Goal: Use online tool/utility: Use online tool/utility

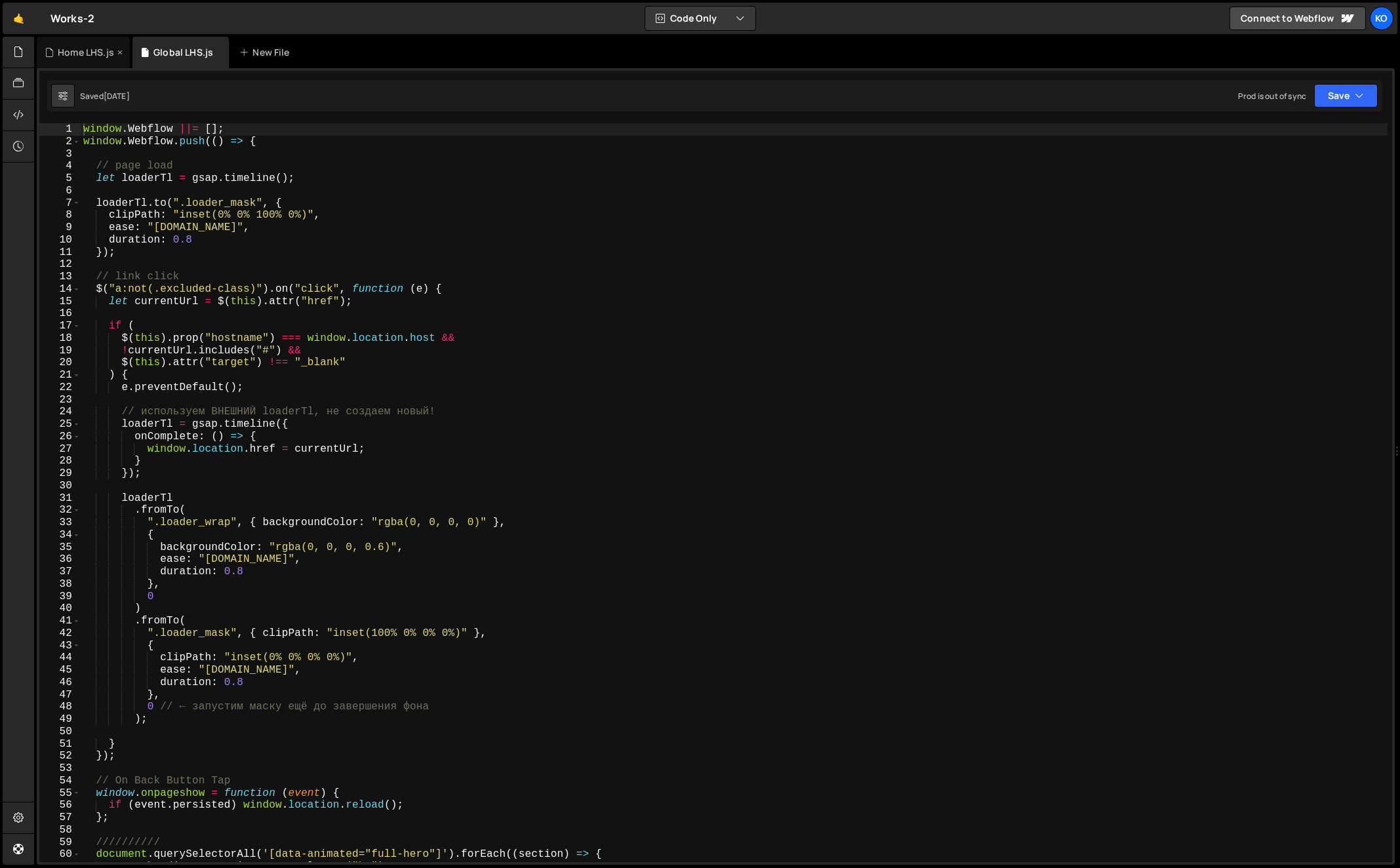
click at [71, 57] on div "Home LHS.js" at bounding box center [85, 52] width 57 height 13
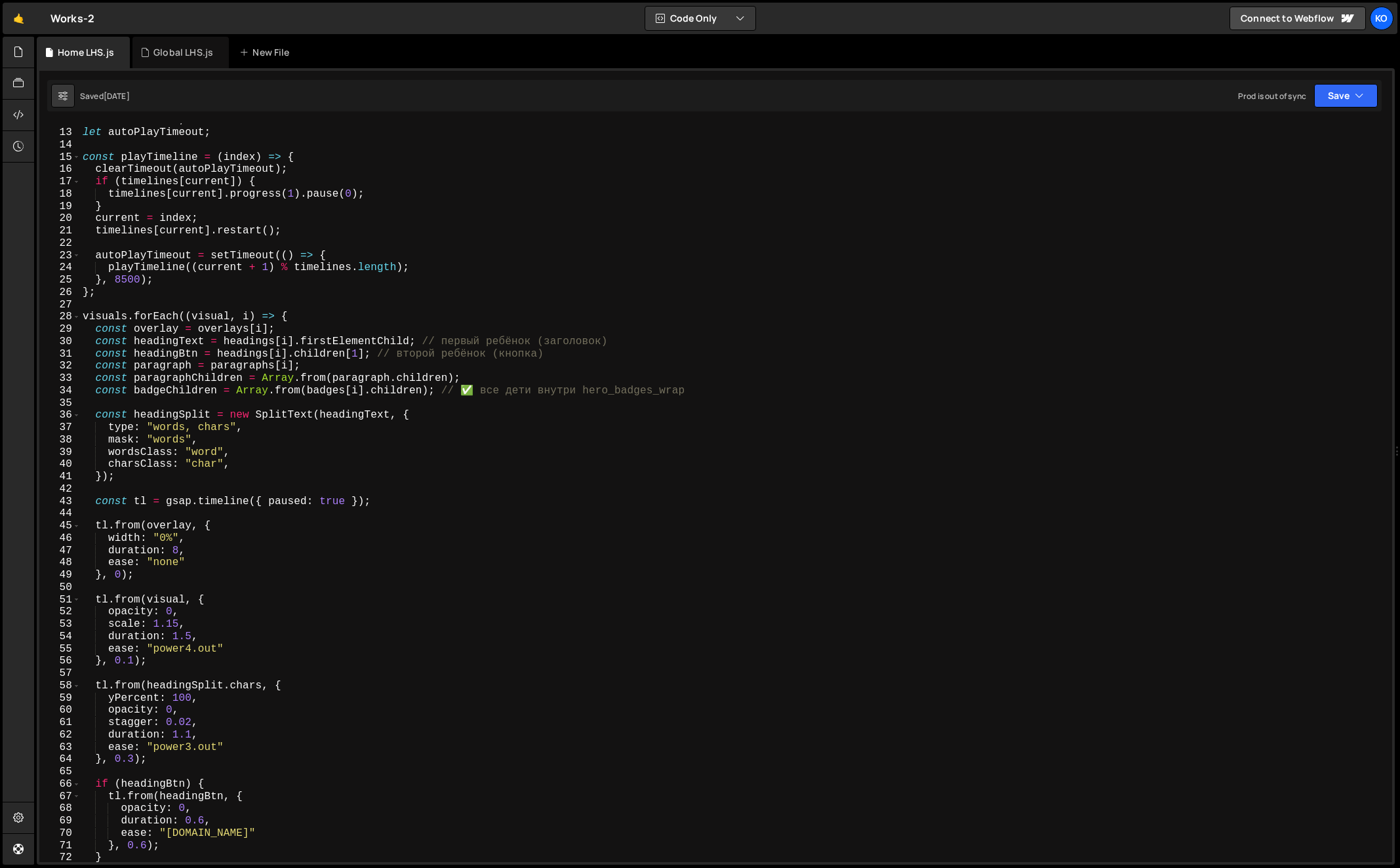
scroll to position [144, 0]
click at [171, 60] on div "Global LHS.js" at bounding box center [180, 52] width 96 height 32
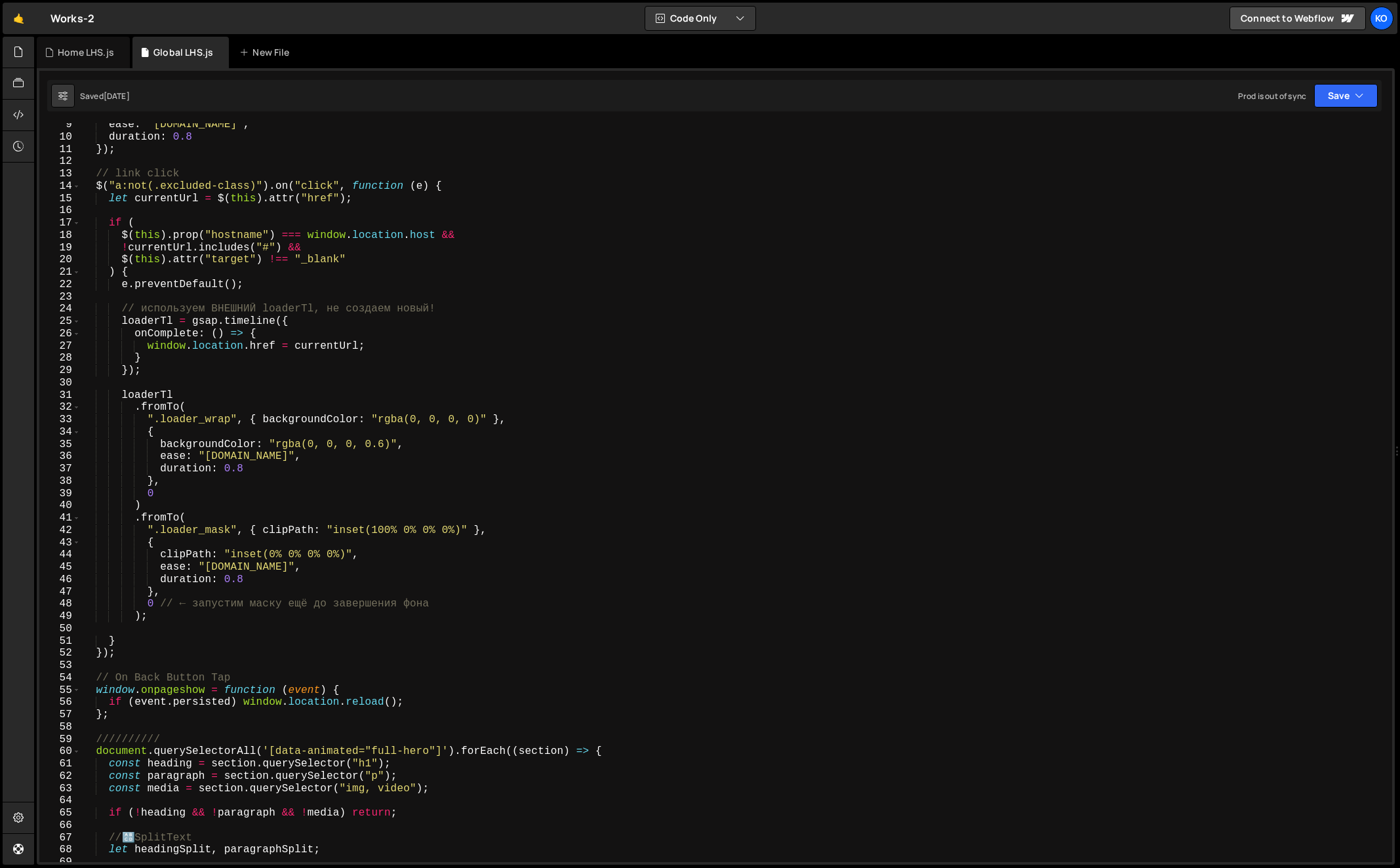
scroll to position [472, 0]
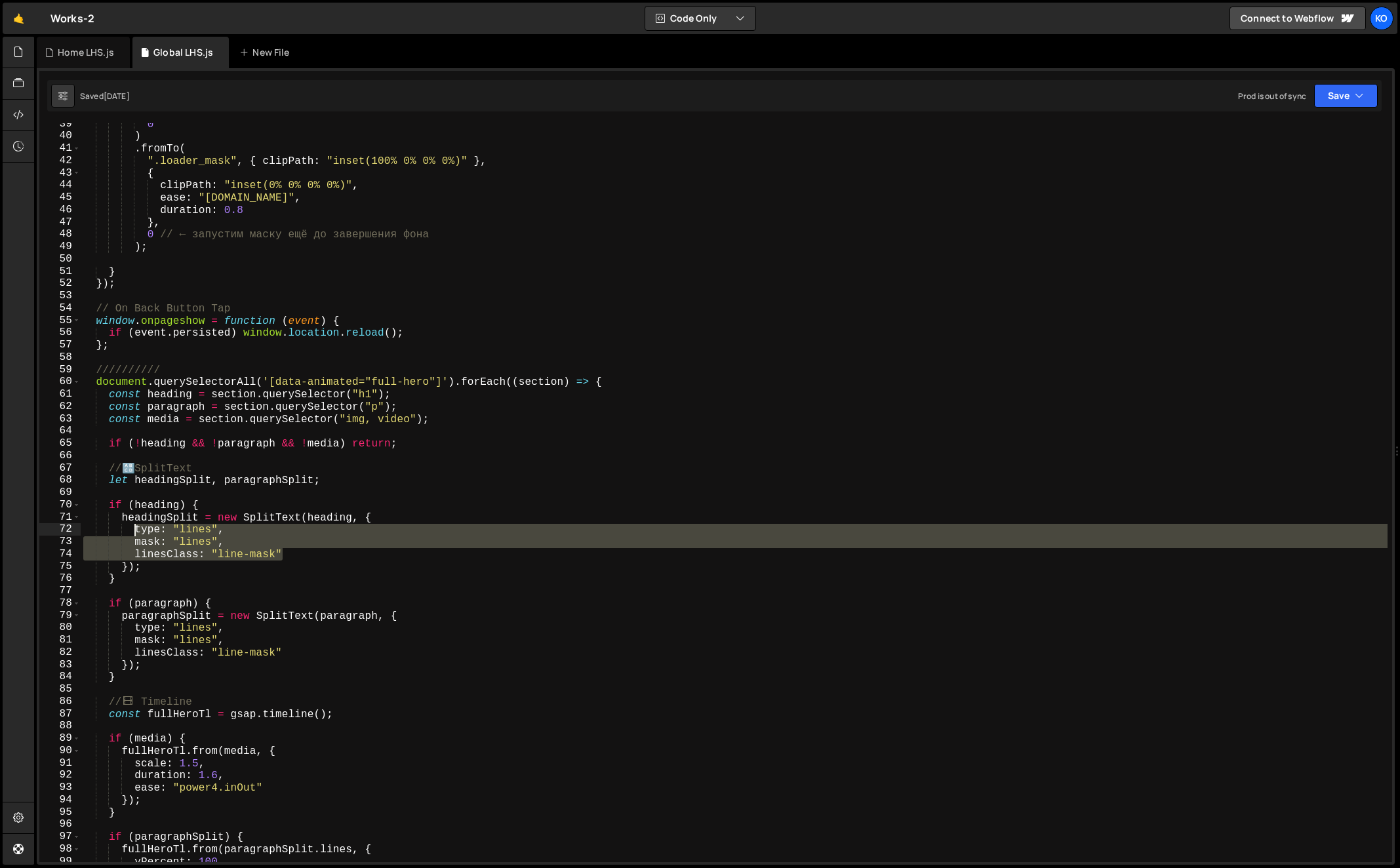
drag, startPoint x: 286, startPoint y: 555, endPoint x: 133, endPoint y: 531, distance: 154.9
click at [133, 531] on div "0 ) . fromTo ( ".loader_mask" , { clipPath : "inset(100% 0% 0% 0%)" } , { clipP…" at bounding box center [735, 500] width 1308 height 764
type textarea "type: "lines", mask: "lines","
click at [82, 54] on div "Home LHS.js" at bounding box center [85, 52] width 57 height 13
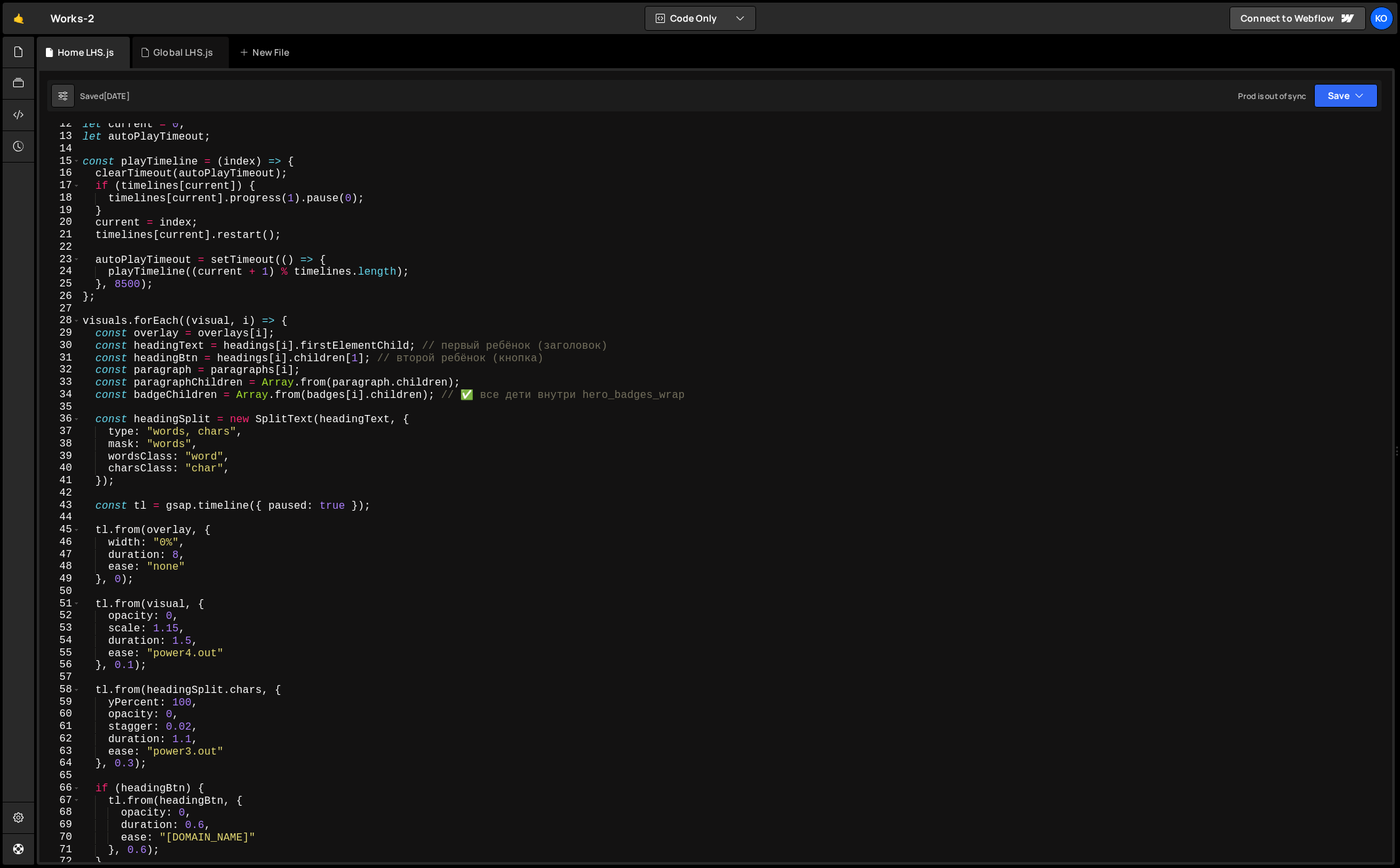
scroll to position [129, 0]
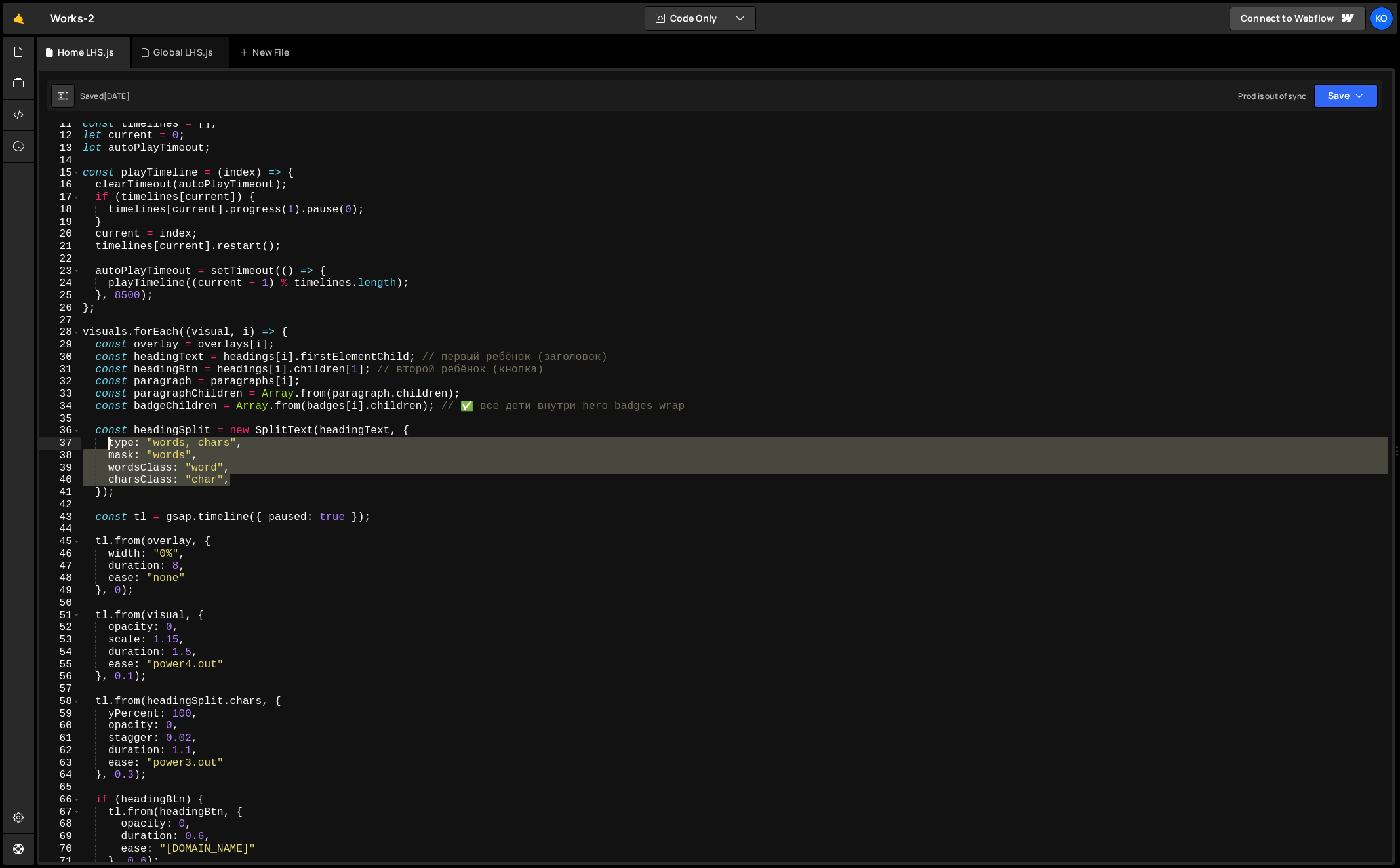
drag, startPoint x: 231, startPoint y: 481, endPoint x: 107, endPoint y: 444, distance: 129.4
click at [107, 444] on div "const timelines = [ ] ; let current = 0 ; let autoPlayTimeout ; const playTimel…" at bounding box center [735, 499] width 1309 height 764
click at [266, 476] on div "const timelines = [ ] ; let current = 0 ; let autoPlayTimeout ; const playTimel…" at bounding box center [734, 492] width 1308 height 739
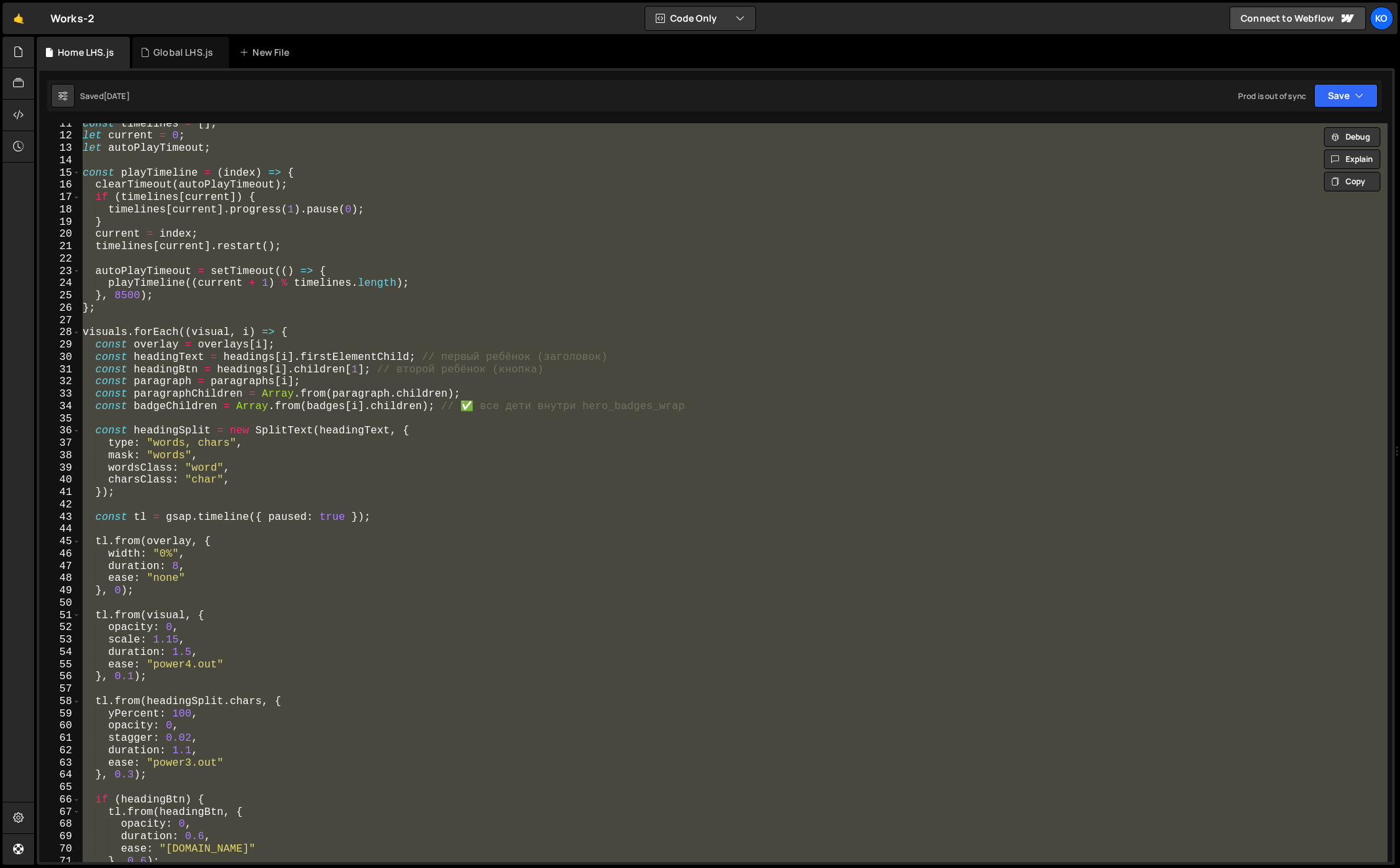
click at [314, 463] on div "const timelines = [ ] ; let current = 0 ; let autoPlayTimeout ; const playTimel…" at bounding box center [734, 492] width 1308 height 739
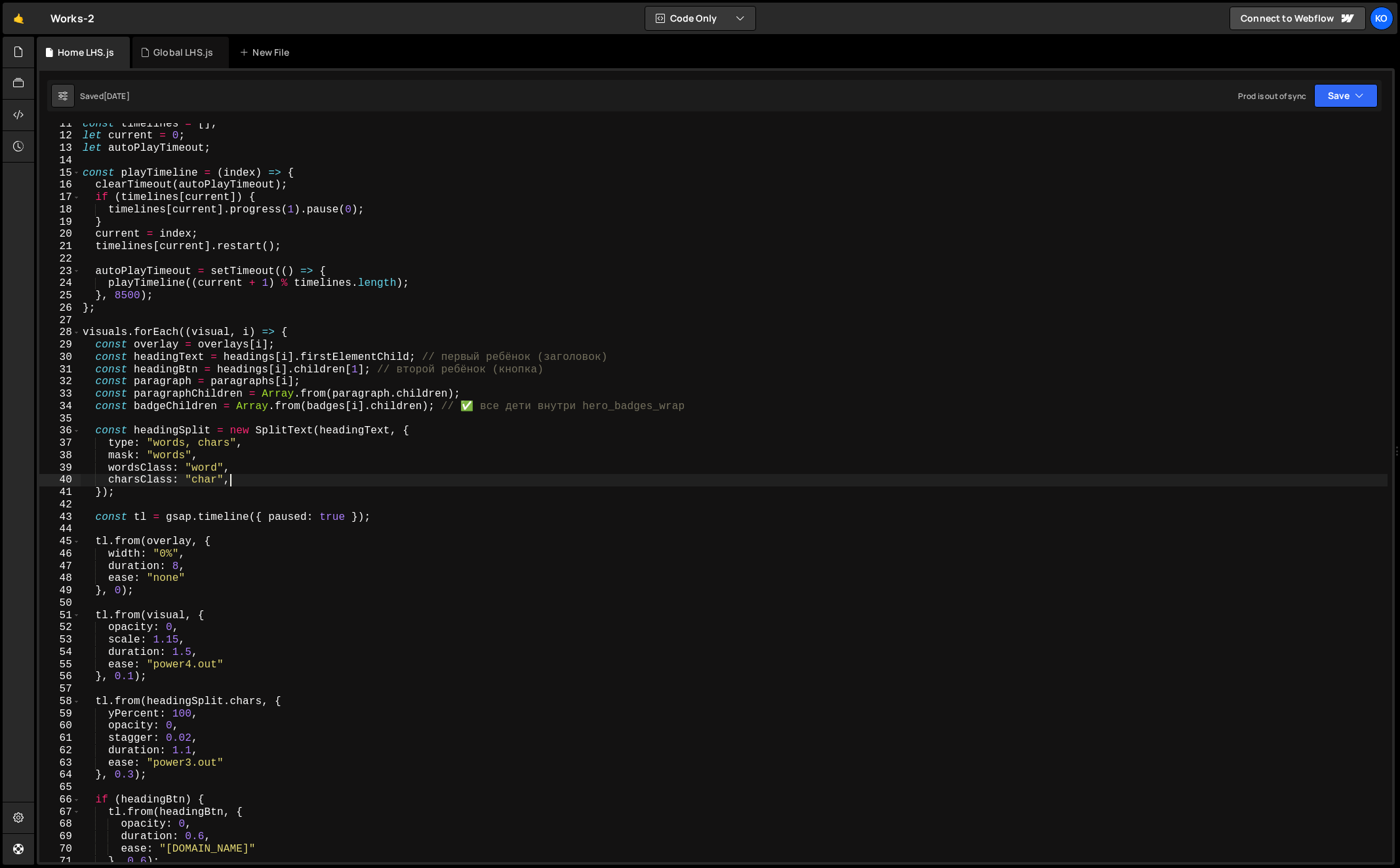
click at [234, 481] on div "const timelines = [ ] ; let current = 0 ; let autoPlayTimeout ; const playTimel…" at bounding box center [735, 499] width 1309 height 764
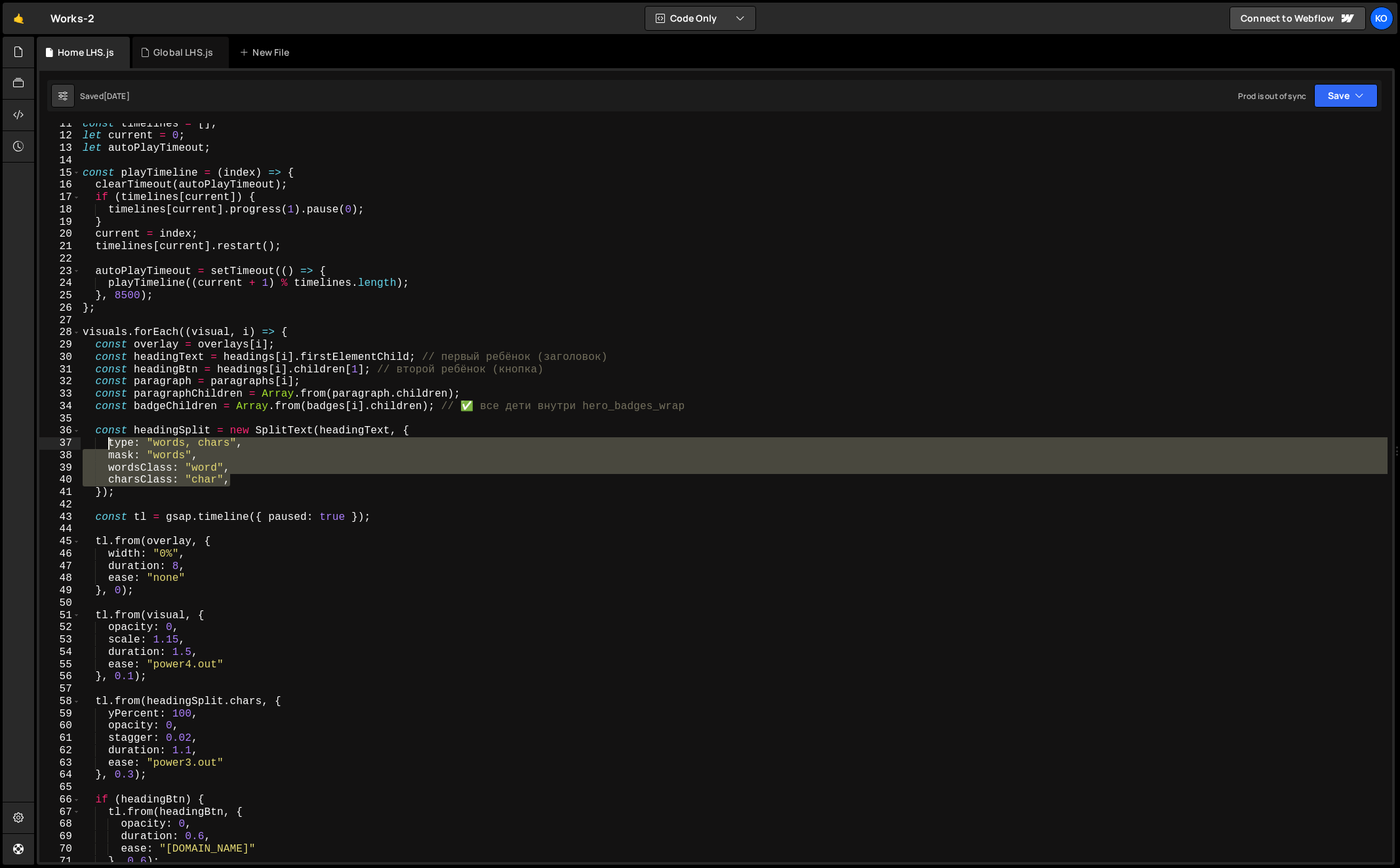
drag, startPoint x: 234, startPoint y: 481, endPoint x: 108, endPoint y: 446, distance: 130.8
click at [108, 446] on div "const timelines = [ ] ; let current = 0 ; let autoPlayTimeout ; const playTimel…" at bounding box center [735, 499] width 1309 height 764
type textarea "type: "words, chars", mask: "words","
click at [164, 52] on div "Global LHS.js" at bounding box center [183, 52] width 60 height 13
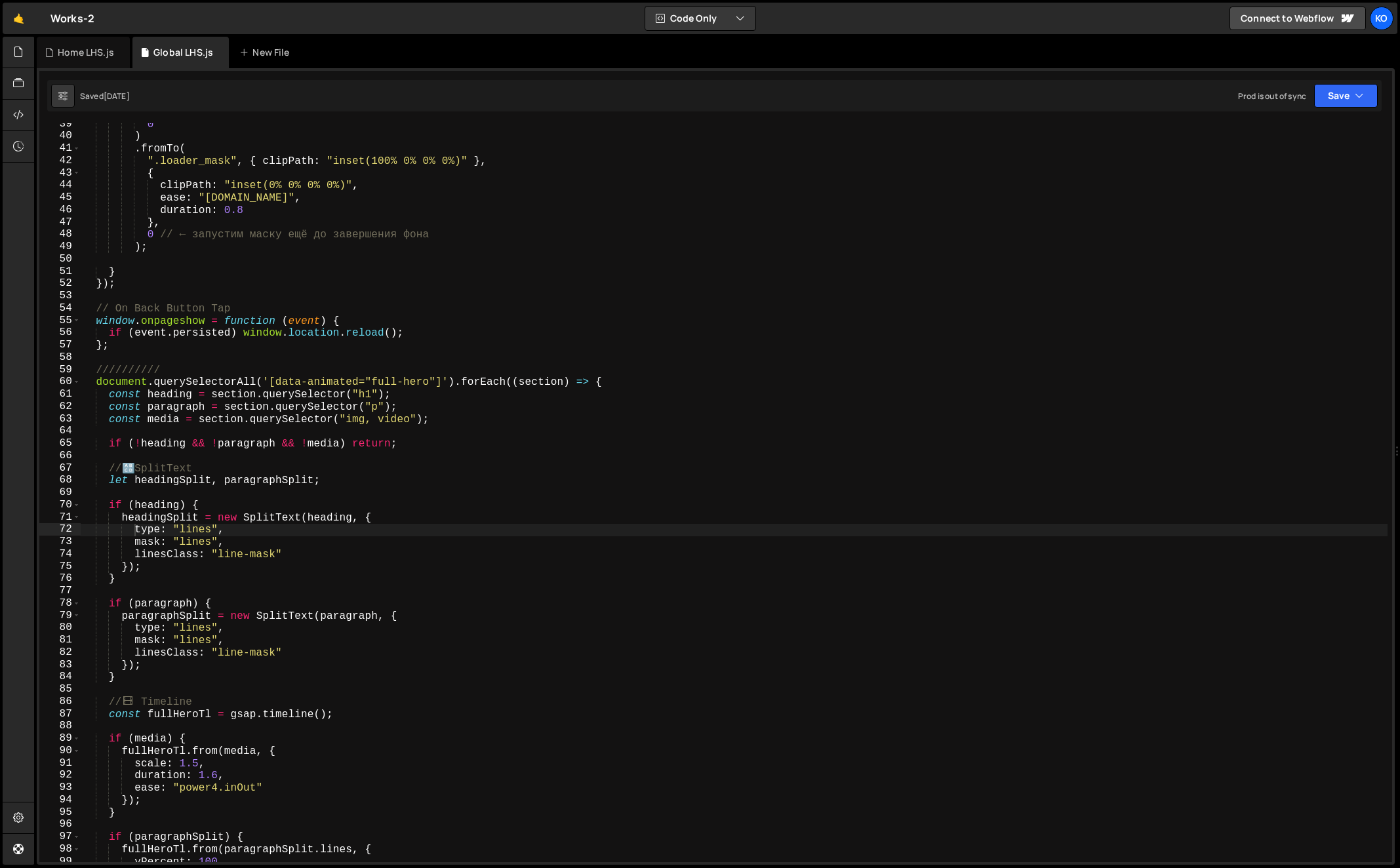
click at [289, 556] on div "0 ) . fromTo ( ".loader_mask" , { clipPath : "inset(100% 0% 0% 0%)" } , { clipP…" at bounding box center [735, 500] width 1308 height 764
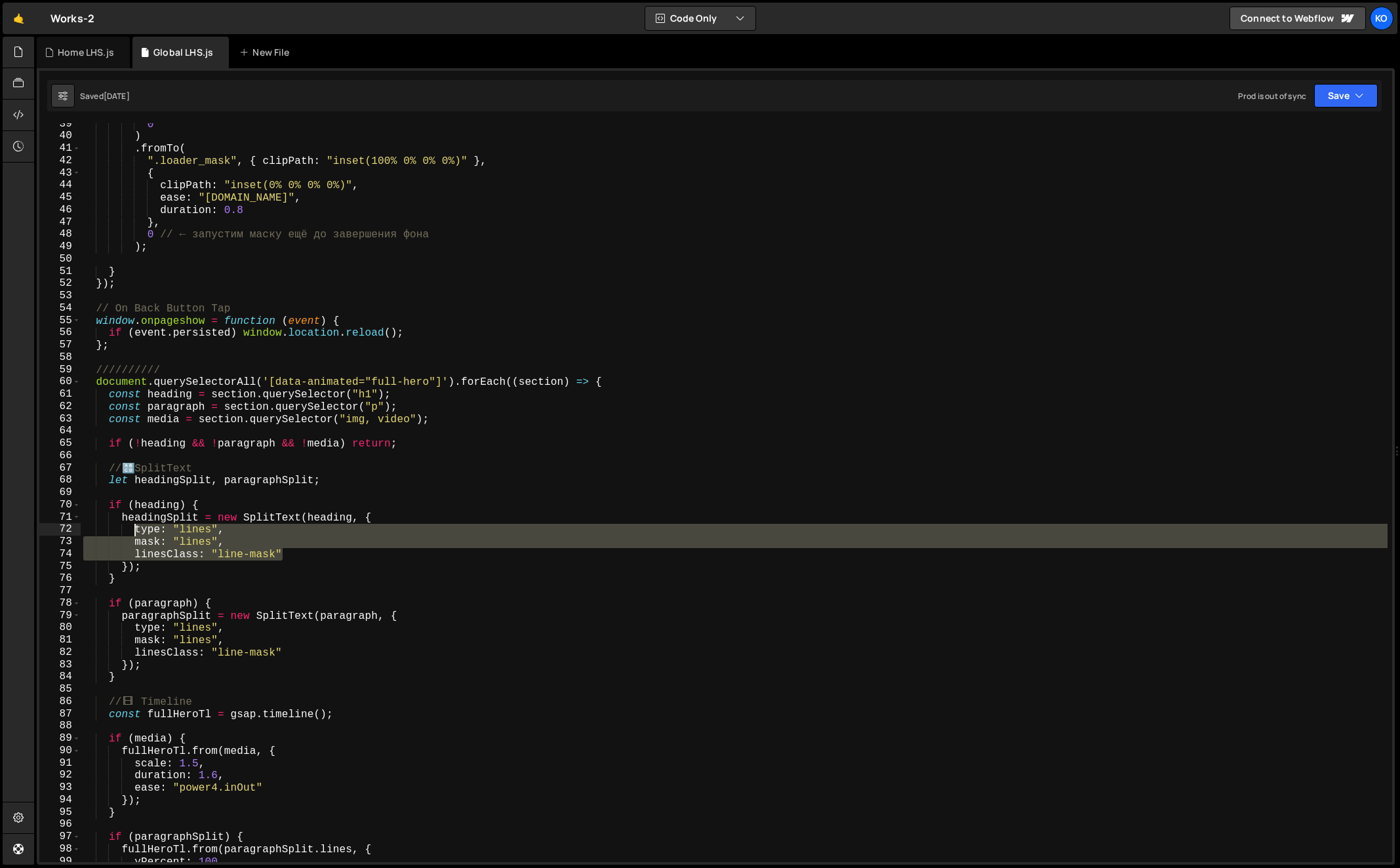
drag, startPoint x: 289, startPoint y: 556, endPoint x: 138, endPoint y: 531, distance: 153.1
click at [138, 531] on div "0 ) . fromTo ( ".loader_mask" , { clipPath : "inset(100% 0% 0% 0%)" } , { clipP…" at bounding box center [735, 500] width 1308 height 764
type textarea "type: "lines", mask: "lines","
click at [70, 51] on div "Home LHS.js" at bounding box center [85, 52] width 57 height 13
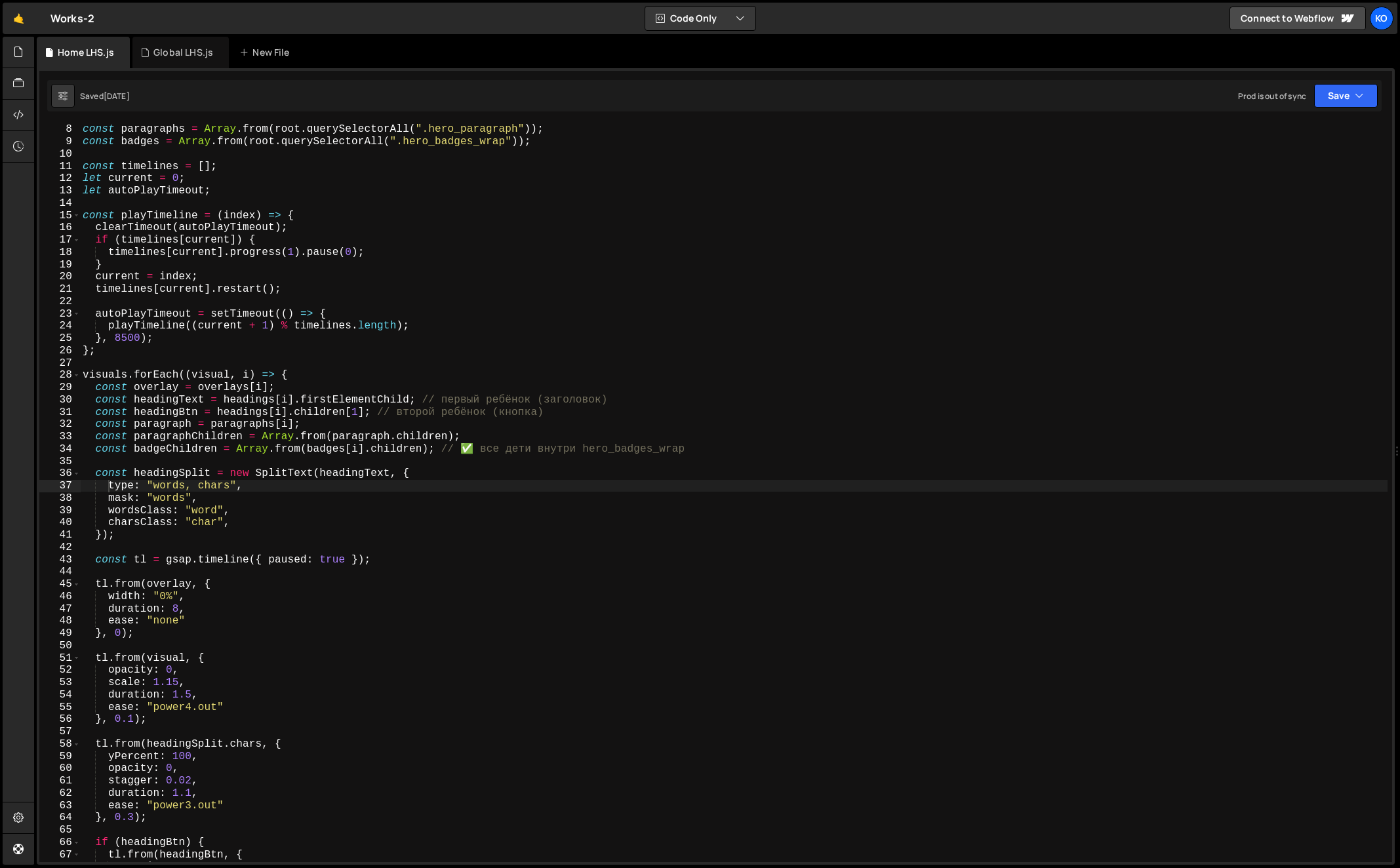
scroll to position [86, 0]
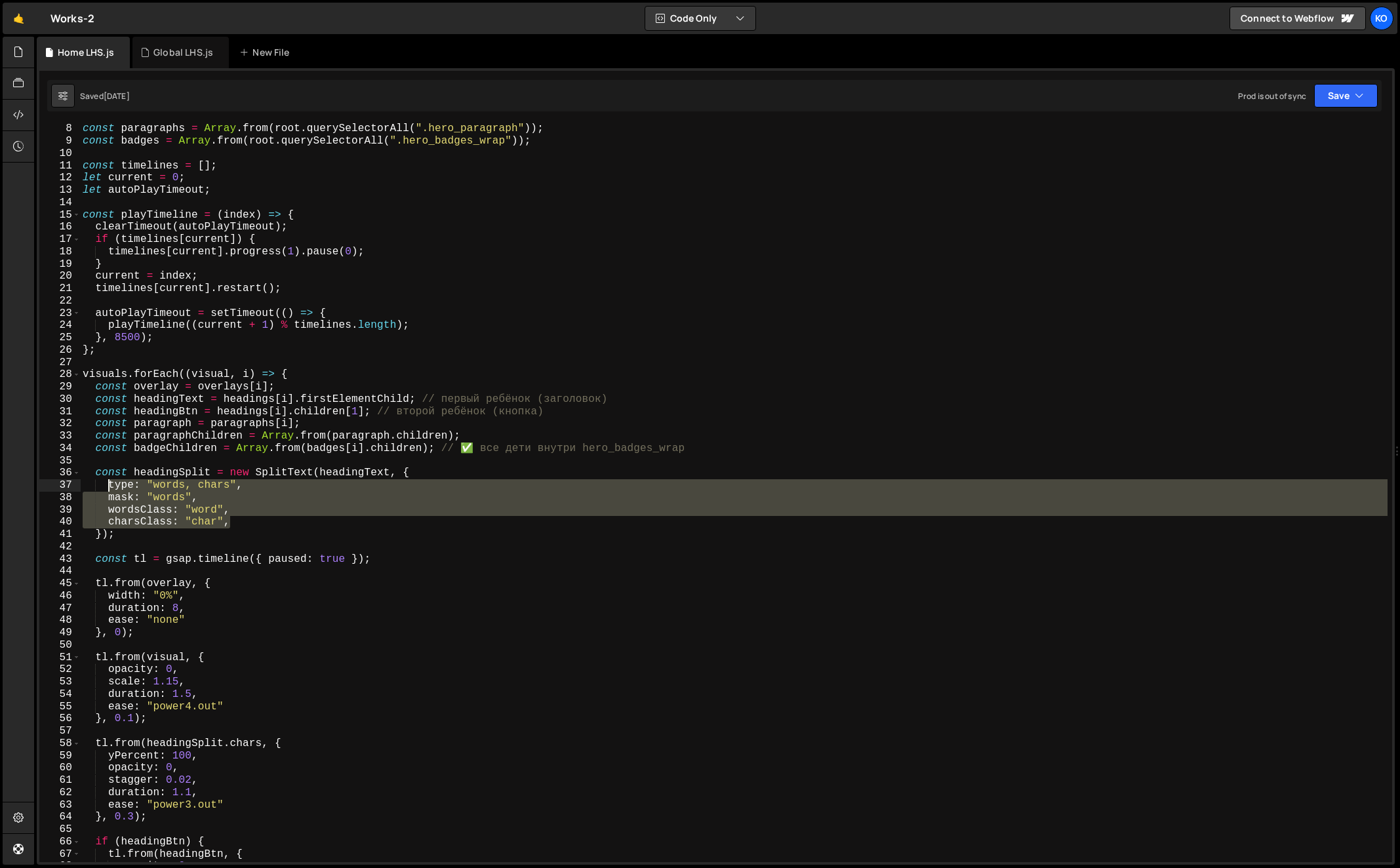
drag, startPoint x: 235, startPoint y: 523, endPoint x: 109, endPoint y: 487, distance: 131.0
click at [109, 487] on div "const paragraphs = Array . from ( root . querySelectorAll ( ".hero_paragraph" )…" at bounding box center [735, 504] width 1309 height 764
paste textarea "linesClass: "line-mask""
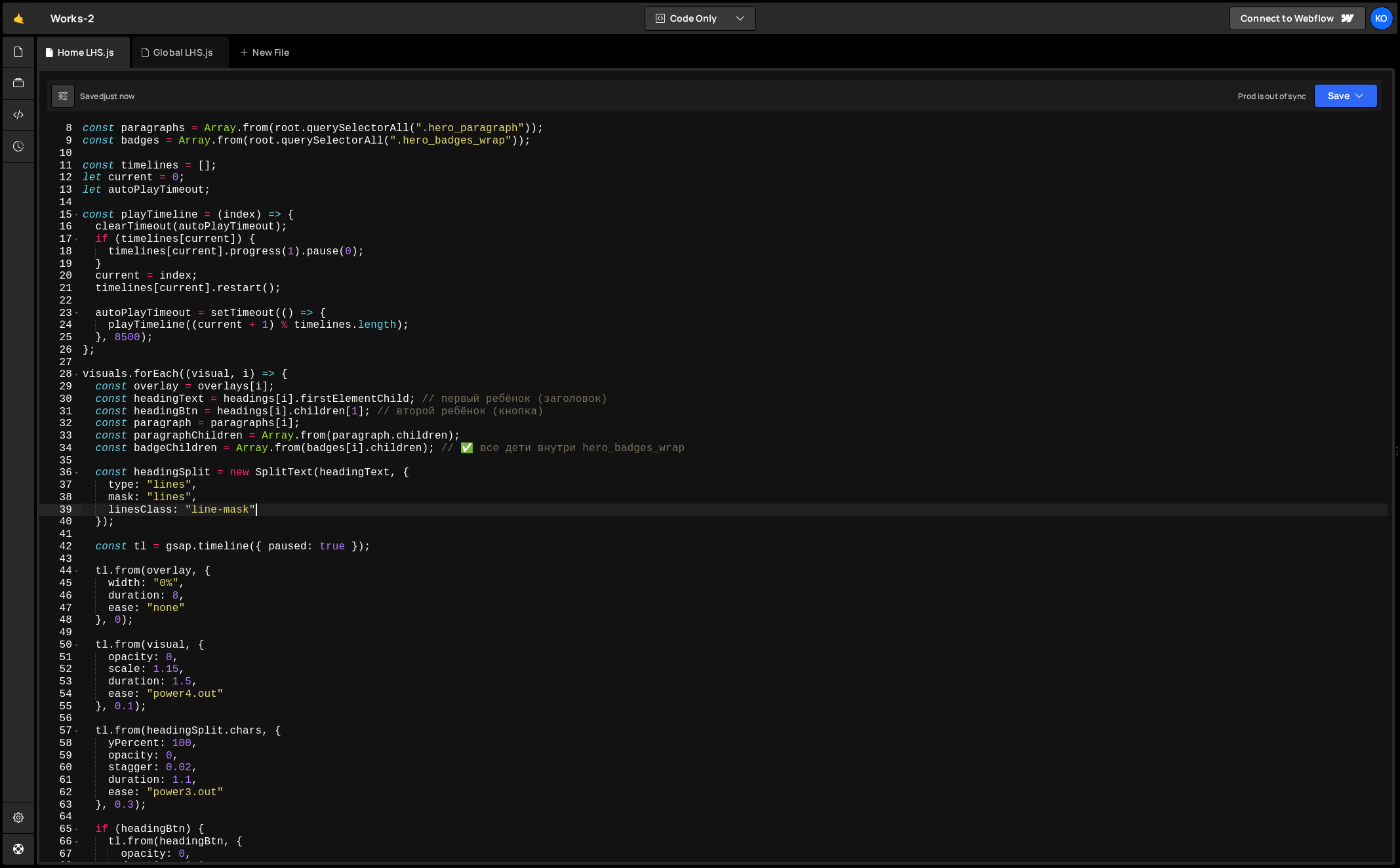
click at [171, 486] on div "const paragraphs = Array . from ( root . querySelectorAll ( ".hero_paragraph" )…" at bounding box center [735, 504] width 1309 height 764
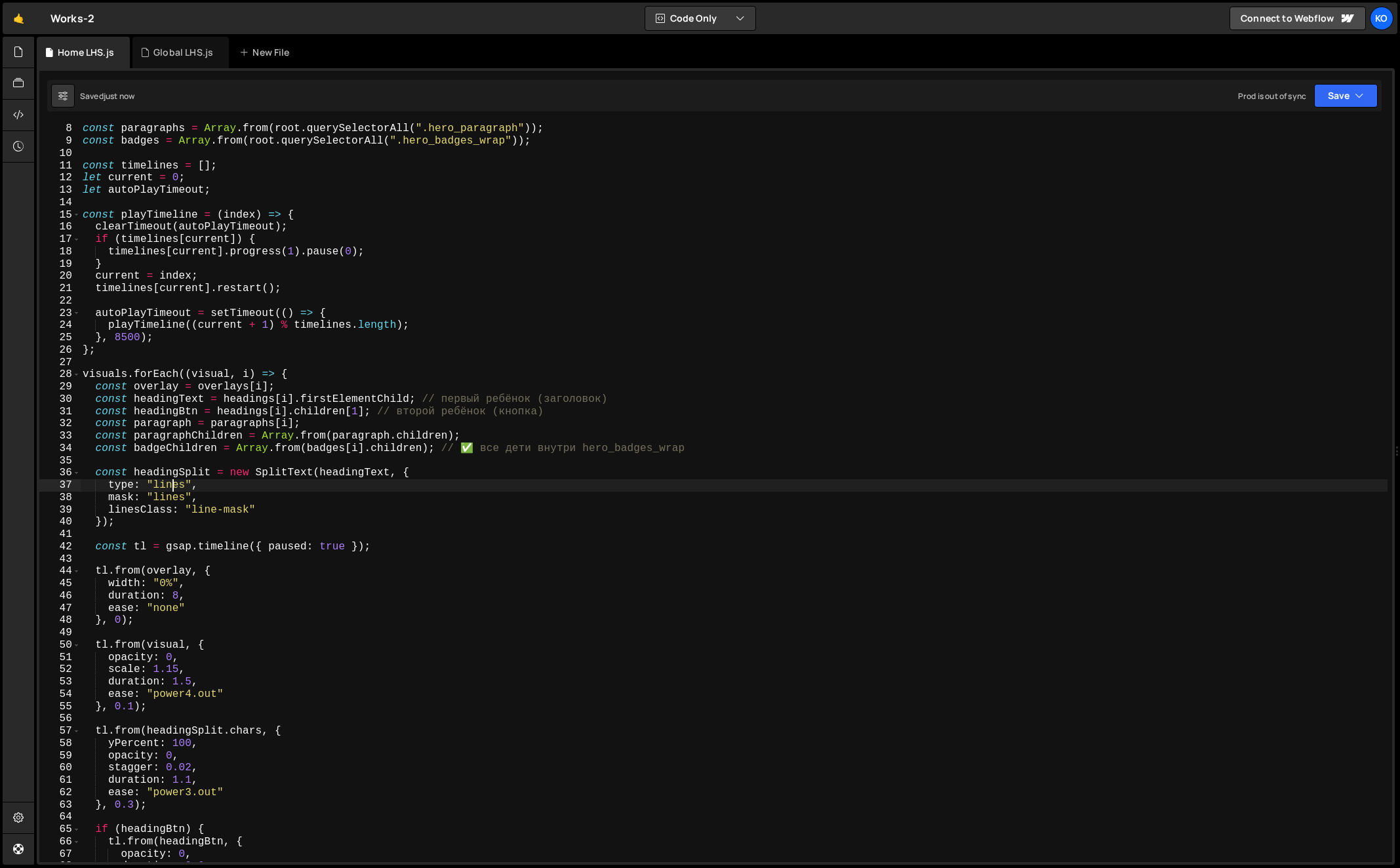
click at [171, 486] on div "const paragraphs = Array . from ( root . querySelectorAll ( ".hero_paragraph" )…" at bounding box center [735, 504] width 1309 height 764
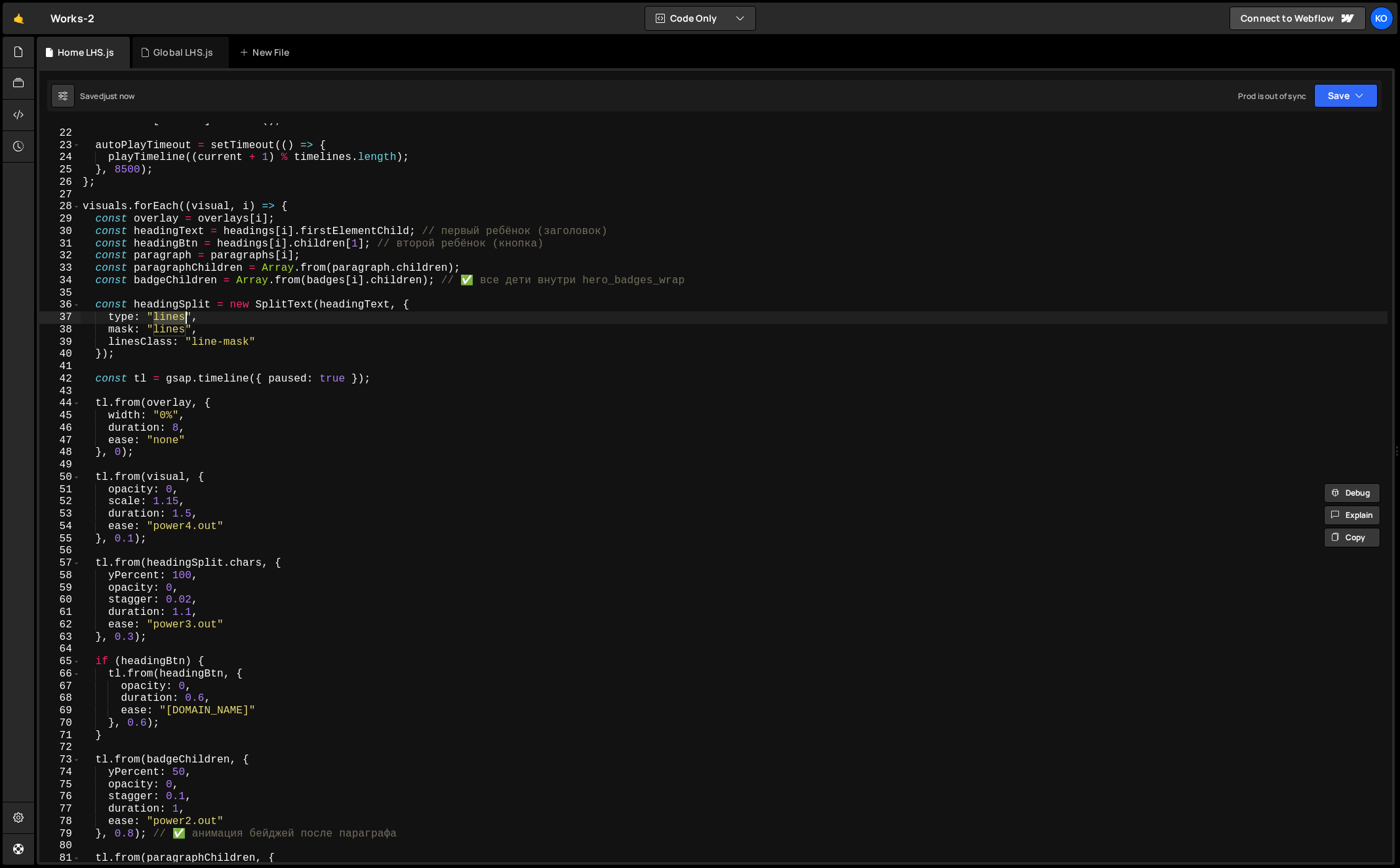
scroll to position [254, 0]
click at [246, 566] on div "timelines [ current ] . restart ( ) ; autoPlayTimeout = setTimeout (( ) => { pl…" at bounding box center [735, 496] width 1309 height 764
paste textarea "line"
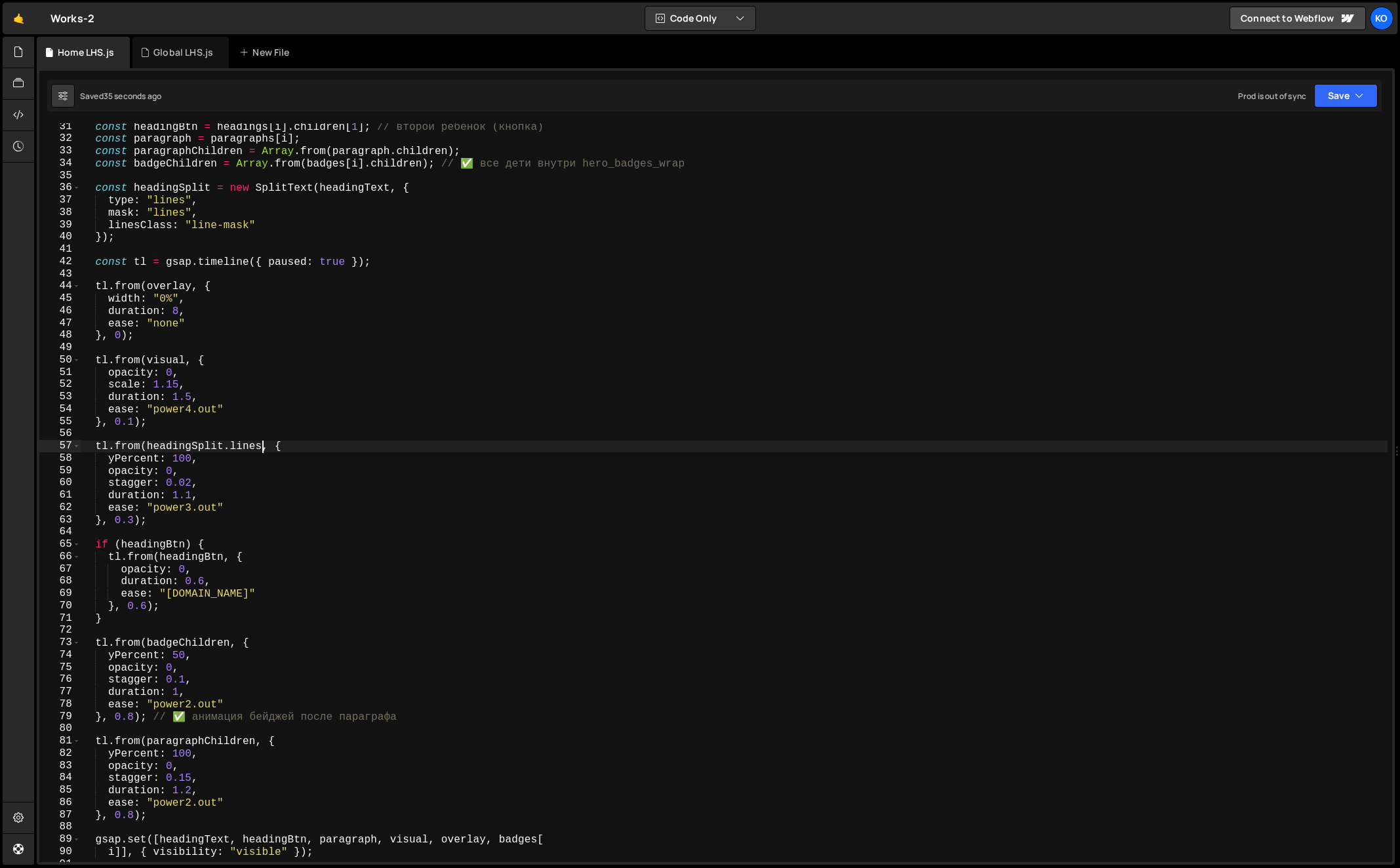
scroll to position [371, 0]
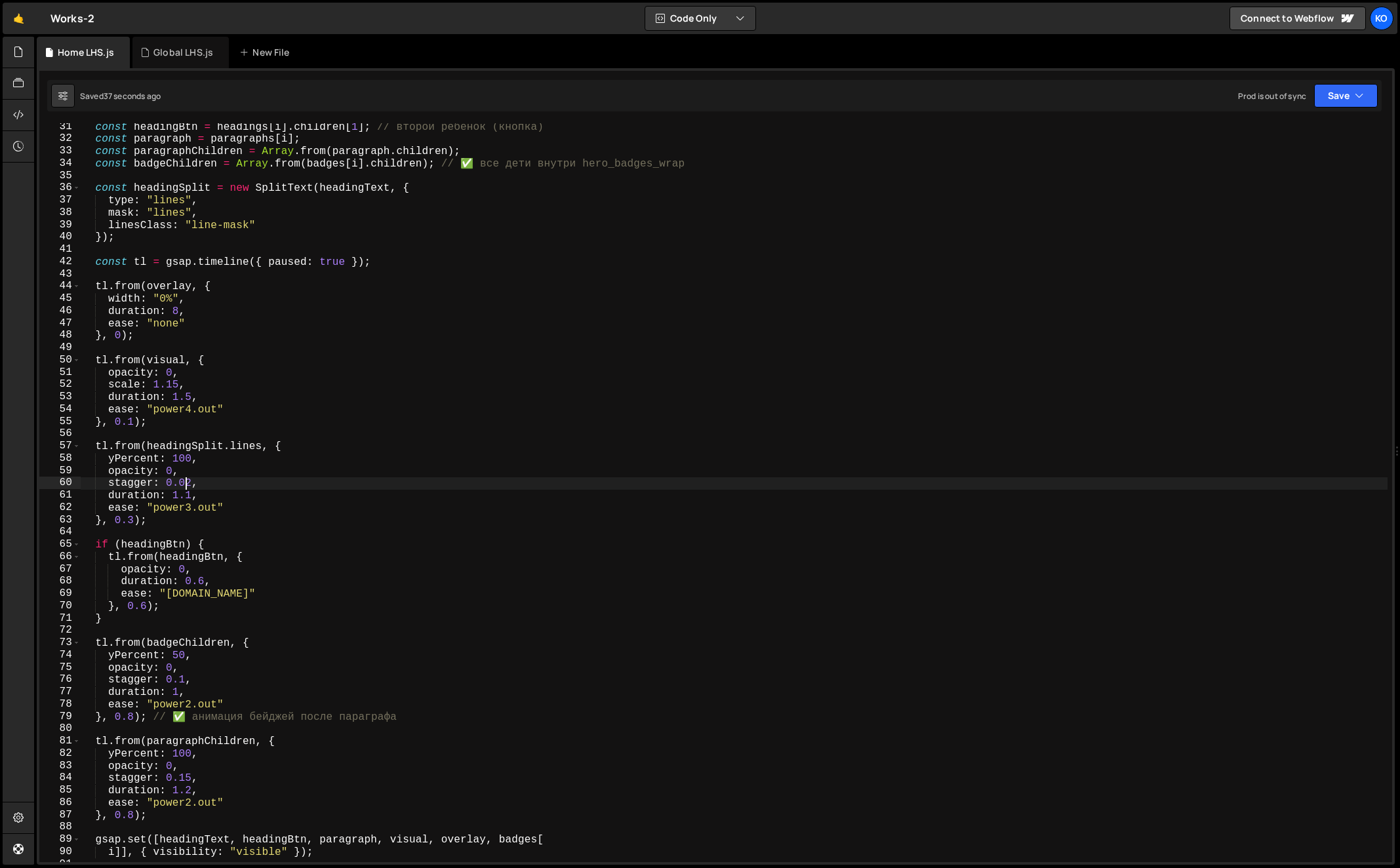
click at [184, 487] on div "const headingBtn = headings [ i ] . children [ 1 ] ; // второй ребёнок (кнопка)…" at bounding box center [735, 502] width 1309 height 764
type textarea "stagger: 0.2,"
